Goal: Transaction & Acquisition: Purchase product/service

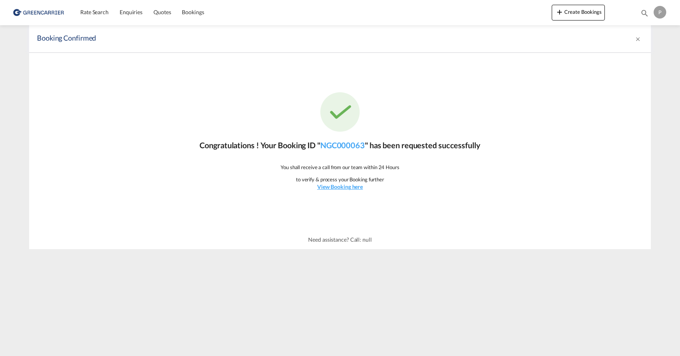
click at [41, 12] on img at bounding box center [38, 13] width 53 height 18
click at [98, 13] on span "Rate Search" at bounding box center [94, 12] width 28 height 7
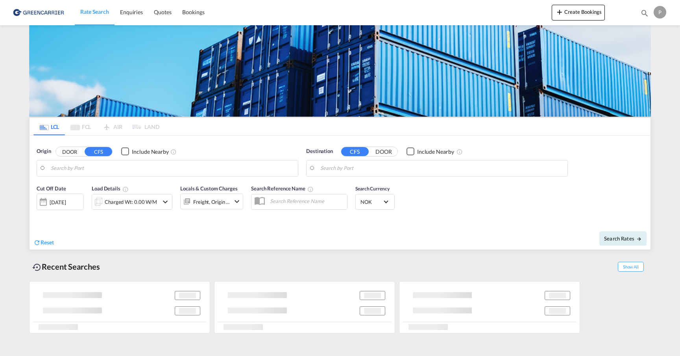
type input "[GEOGRAPHIC_DATA], GD, CNSZX"
type input "[GEOGRAPHIC_DATA], NOOSL"
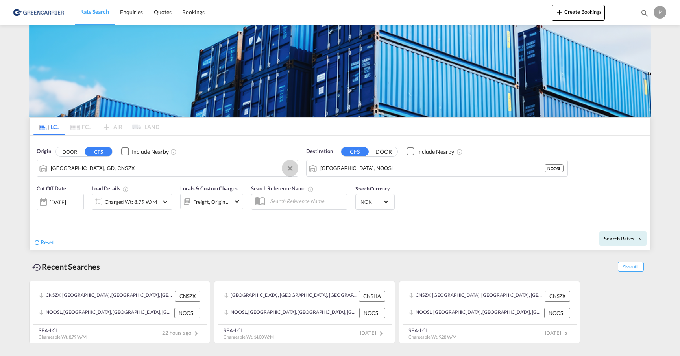
click at [293, 169] on button "Clear Input" at bounding box center [290, 168] width 12 height 12
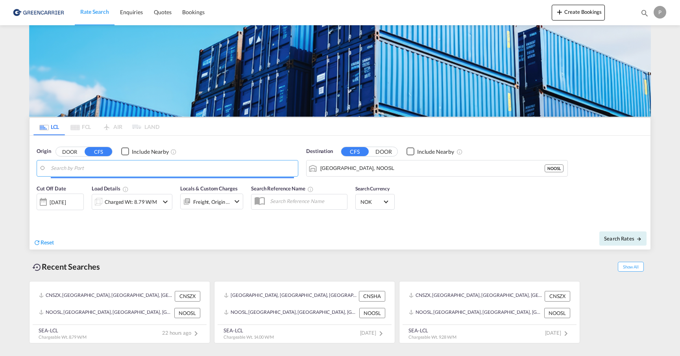
click at [118, 167] on input "Search by Port" at bounding box center [172, 168] width 243 height 12
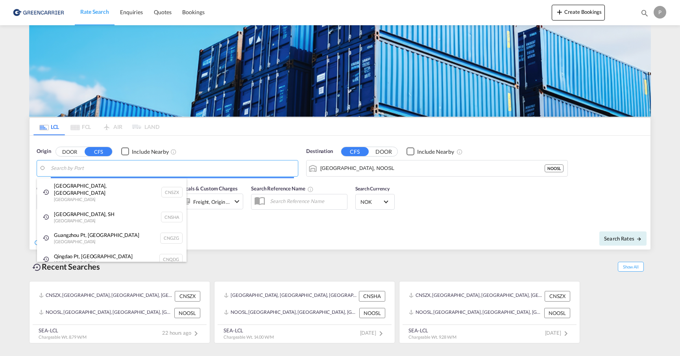
click at [94, 166] on body "Rate Search Enquiries Quotes Bookings Rate Search Enquiries" at bounding box center [340, 178] width 680 height 356
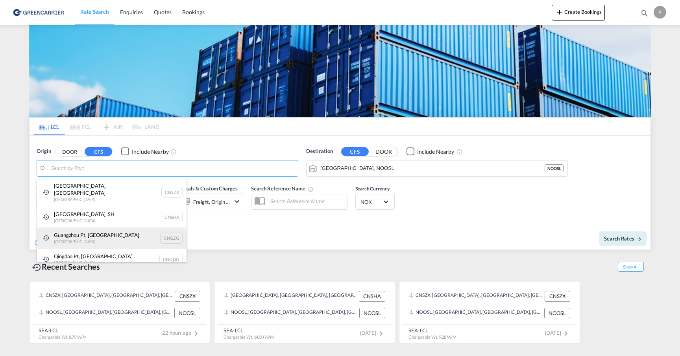
click at [112, 234] on div "Guangzhou Pt, GD China CNGZG" at bounding box center [112, 237] width 150 height 21
type input "Guangzhou Pt, GD, CNGZG"
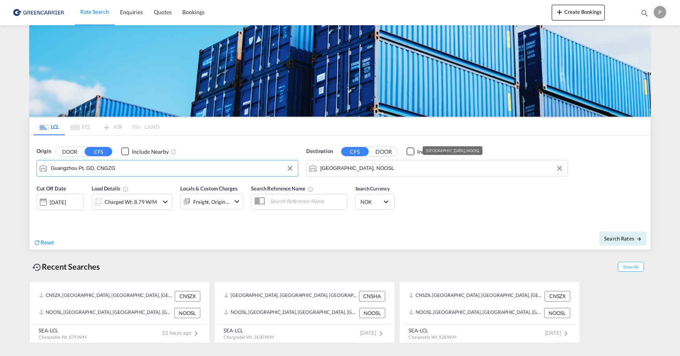
click at [396, 168] on input "[GEOGRAPHIC_DATA], NOOSL" at bounding box center [441, 168] width 243 height 12
drag, startPoint x: 501, startPoint y: 238, endPoint x: 474, endPoint y: 241, distance: 27.0
click at [501, 237] on div "Search Rates" at bounding box center [496, 238] width 309 height 22
click at [154, 202] on div "Charged Wt: 8.79 W/M" at bounding box center [131, 201] width 52 height 11
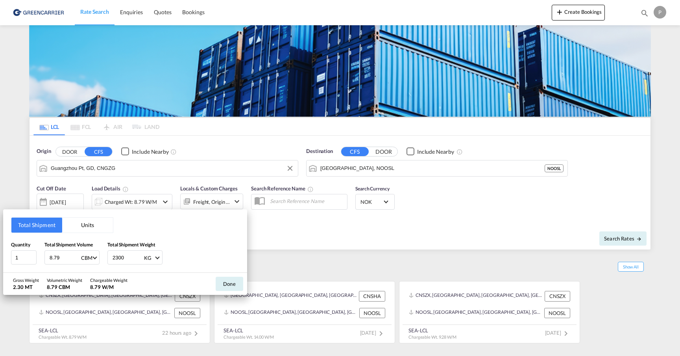
click at [67, 258] on input "8.79" at bounding box center [64, 256] width 31 height 13
click at [95, 228] on button "Units" at bounding box center [87, 224] width 51 height 15
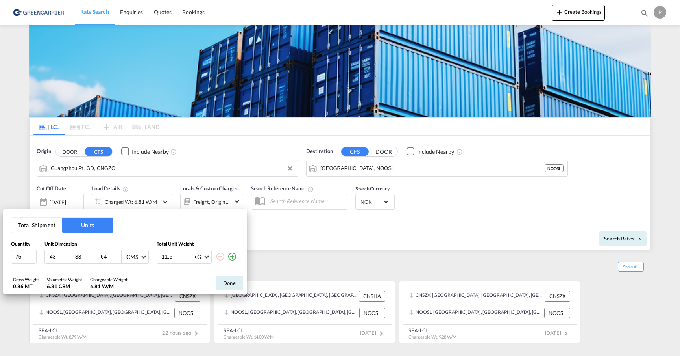
click at [46, 223] on button "Total Shipment" at bounding box center [36, 224] width 51 height 15
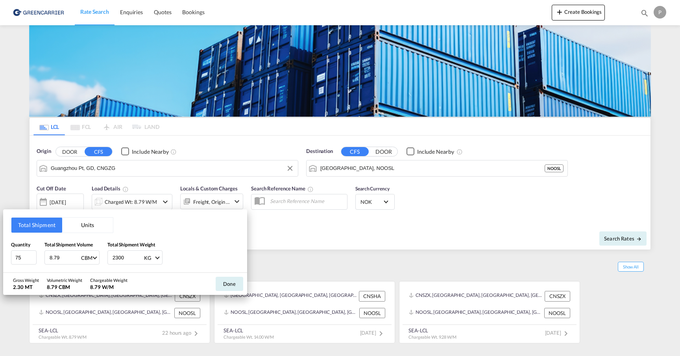
click at [65, 259] on input "8.79" at bounding box center [64, 256] width 31 height 13
type input "5"
drag, startPoint x: 134, startPoint y: 255, endPoint x: 109, endPoint y: 253, distance: 25.3
click at [109, 254] on div "2300 KG KG LB" at bounding box center [134, 257] width 55 height 14
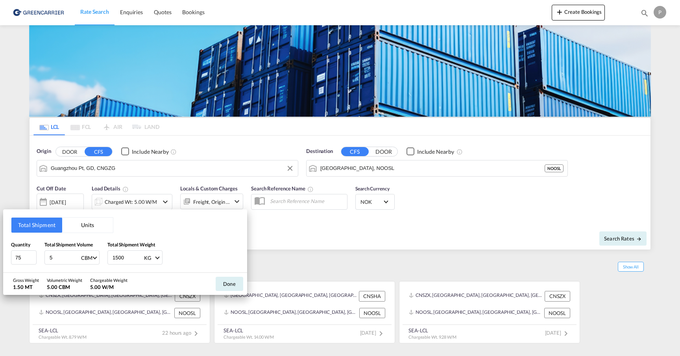
type input "1500"
drag, startPoint x: 192, startPoint y: 243, endPoint x: 216, endPoint y: 300, distance: 61.6
click at [191, 243] on div "Quantity 75 Total Shipment Volume 5 CBM CBM CFT Total Shipment Weight 1500 KG K…" at bounding box center [125, 253] width 228 height 24
click at [229, 287] on button "Done" at bounding box center [230, 283] width 28 height 14
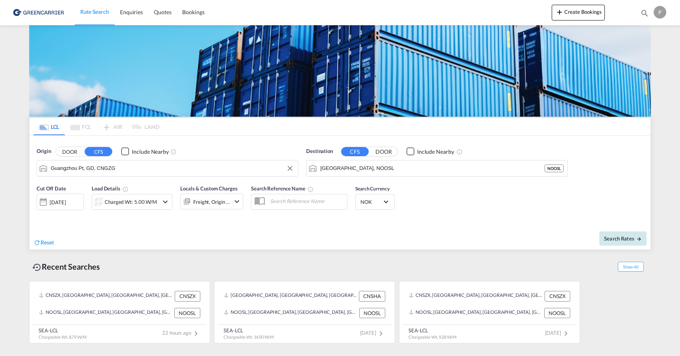
click at [620, 234] on button "Search Rates" at bounding box center [623, 238] width 47 height 14
type input "CNGZG to NOOSL / [DATE]"
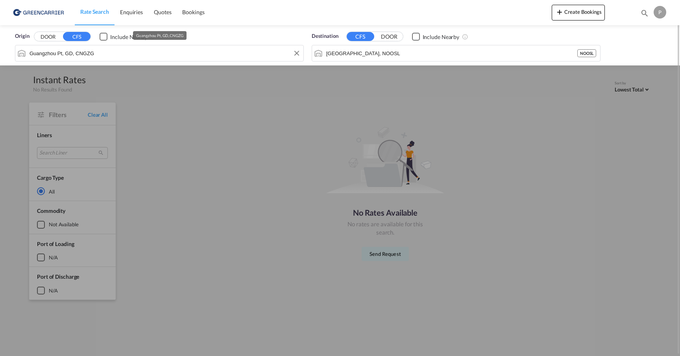
click at [145, 56] on input "Guangzhou Pt, GD, CNGZG" at bounding box center [165, 53] width 270 height 12
